Goal: Navigation & Orientation: Find specific page/section

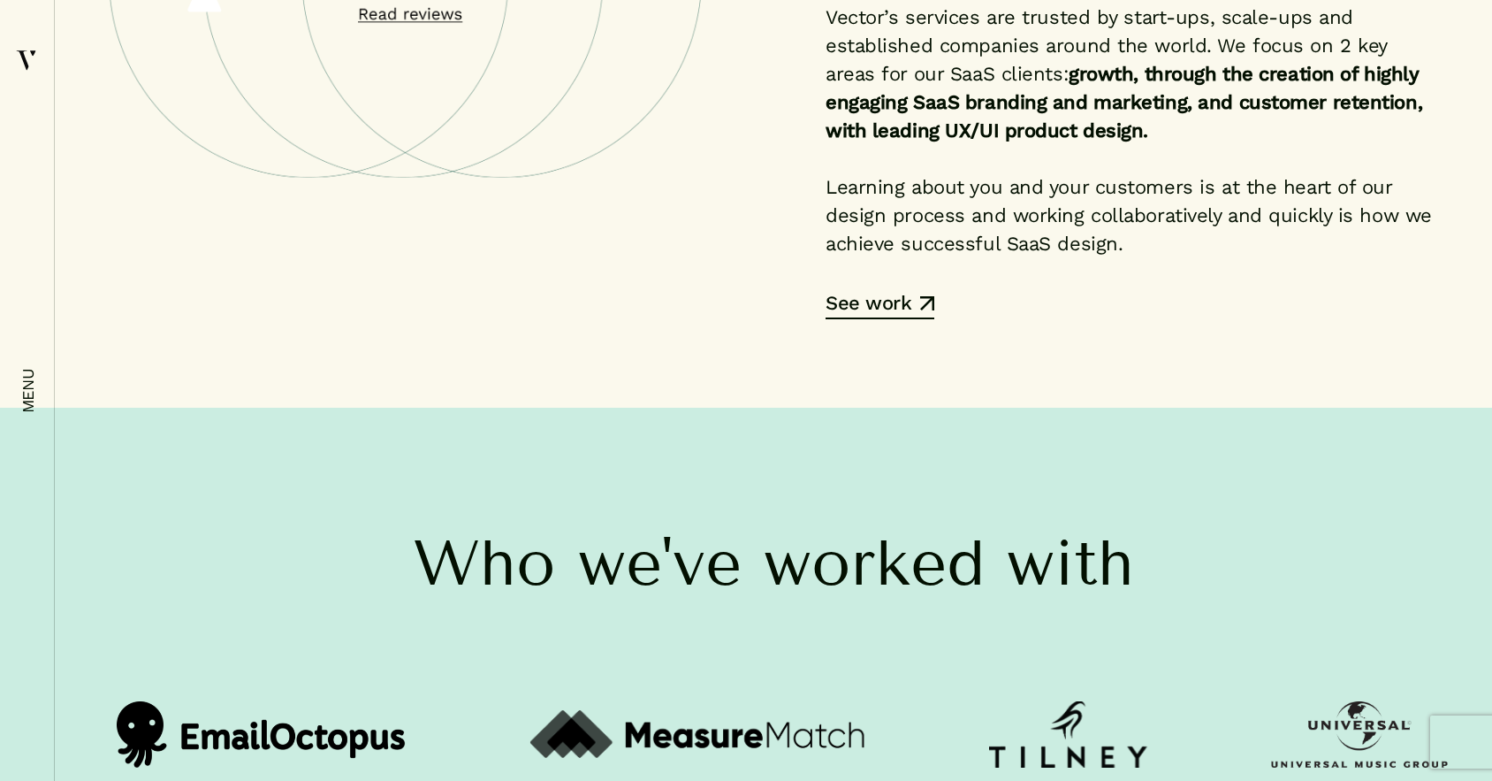
scroll to position [4073, 0]
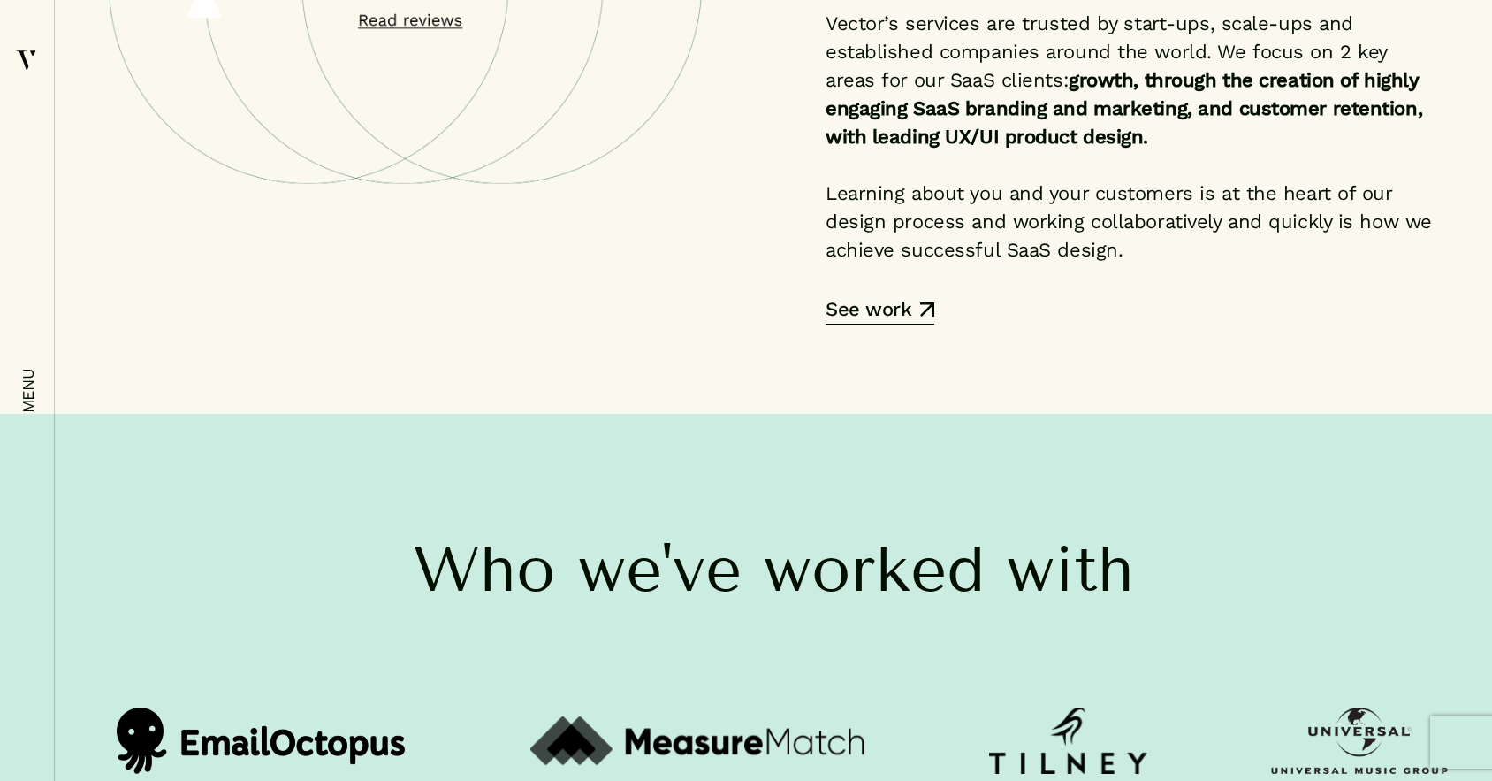
drag, startPoint x: 425, startPoint y: 255, endPoint x: 1266, endPoint y: 516, distance: 880.6
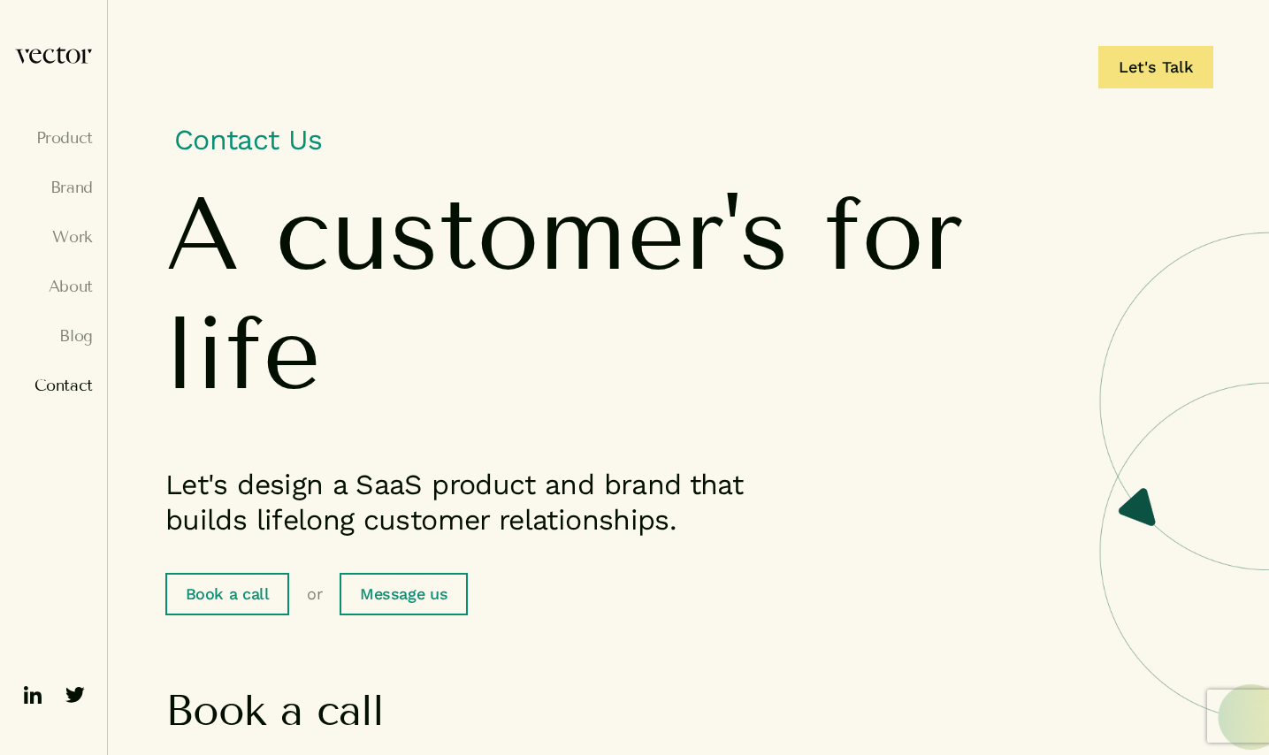
click at [64, 50] on img at bounding box center [53, 55] width 79 height 19
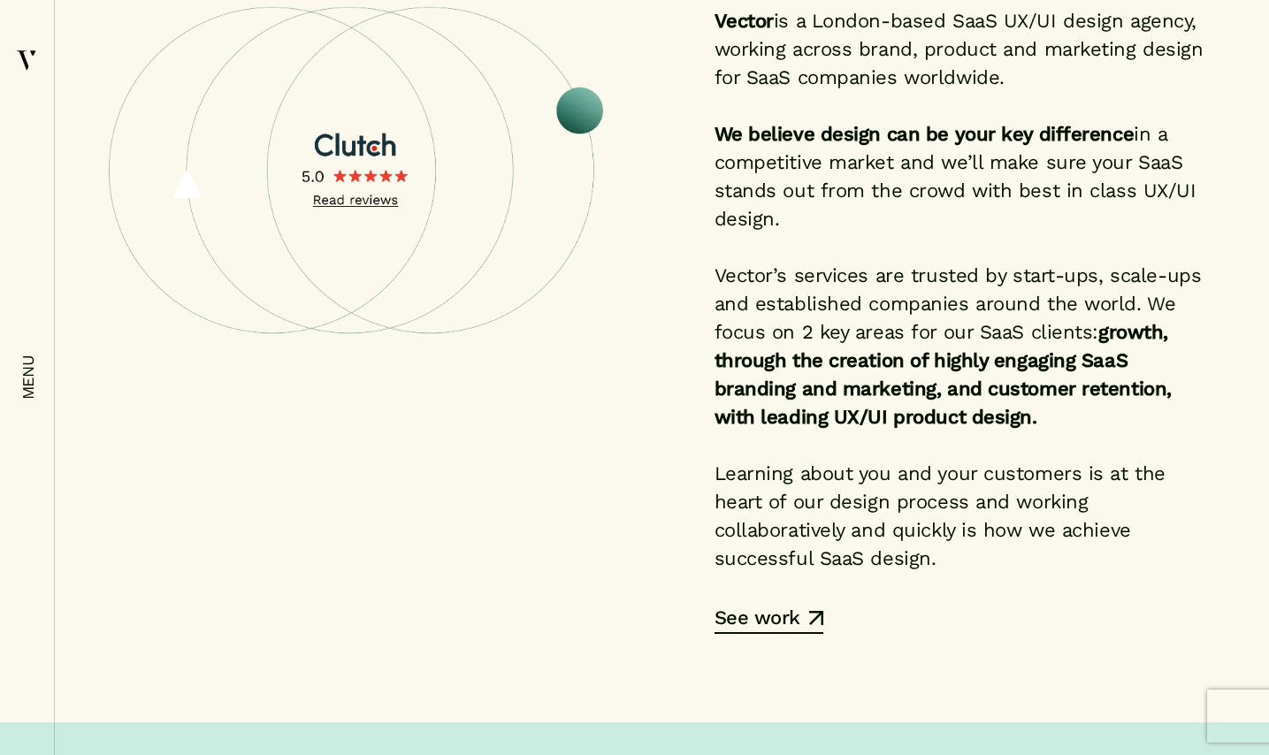
scroll to position [3788, 0]
